Goal: Task Accomplishment & Management: Use online tool/utility

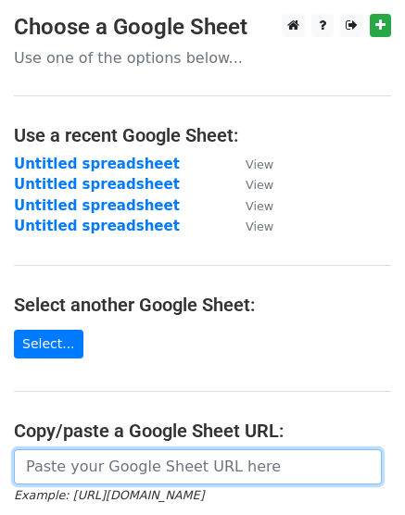
click at [148, 473] on input "url" at bounding box center [198, 466] width 368 height 35
paste input "[URL][DOMAIN_NAME]"
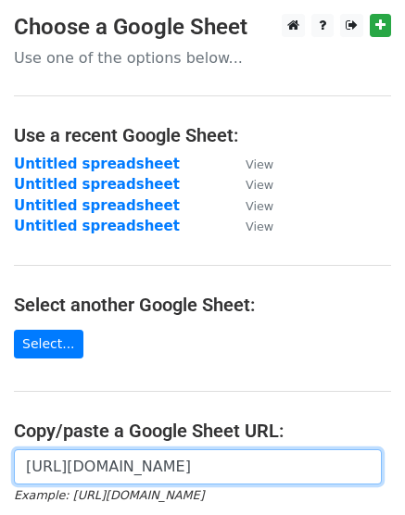
scroll to position [0, 405]
type input "[URL][DOMAIN_NAME]"
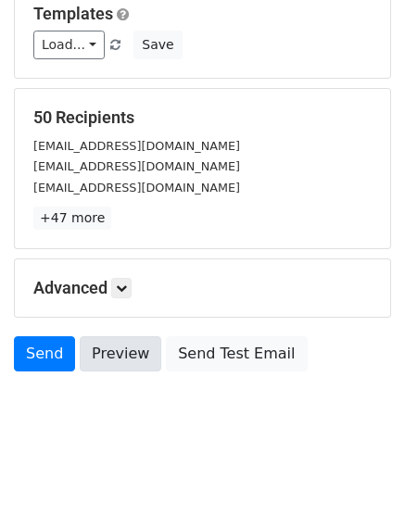
scroll to position [260, 0]
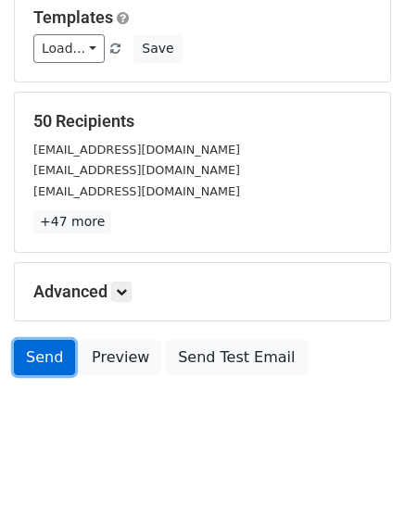
click at [42, 349] on link "Send" at bounding box center [44, 357] width 61 height 35
